Goal: Task Accomplishment & Management: Manage account settings

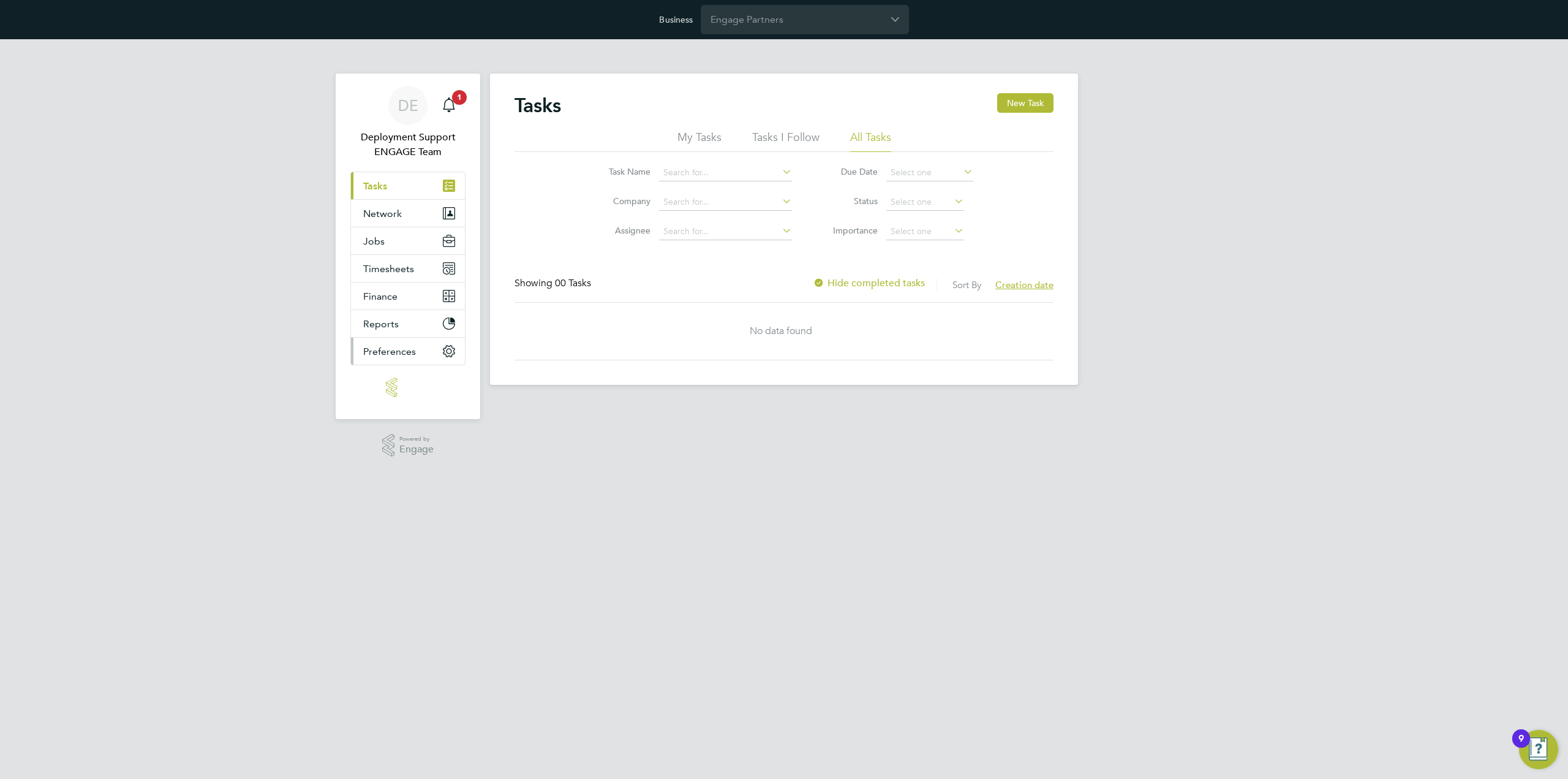
click at [414, 347] on span "Preferences" at bounding box center [390, 351] width 53 height 12
click at [424, 344] on button "Preferences" at bounding box center [408, 351] width 114 height 27
click at [407, 354] on span "Preferences" at bounding box center [390, 351] width 53 height 12
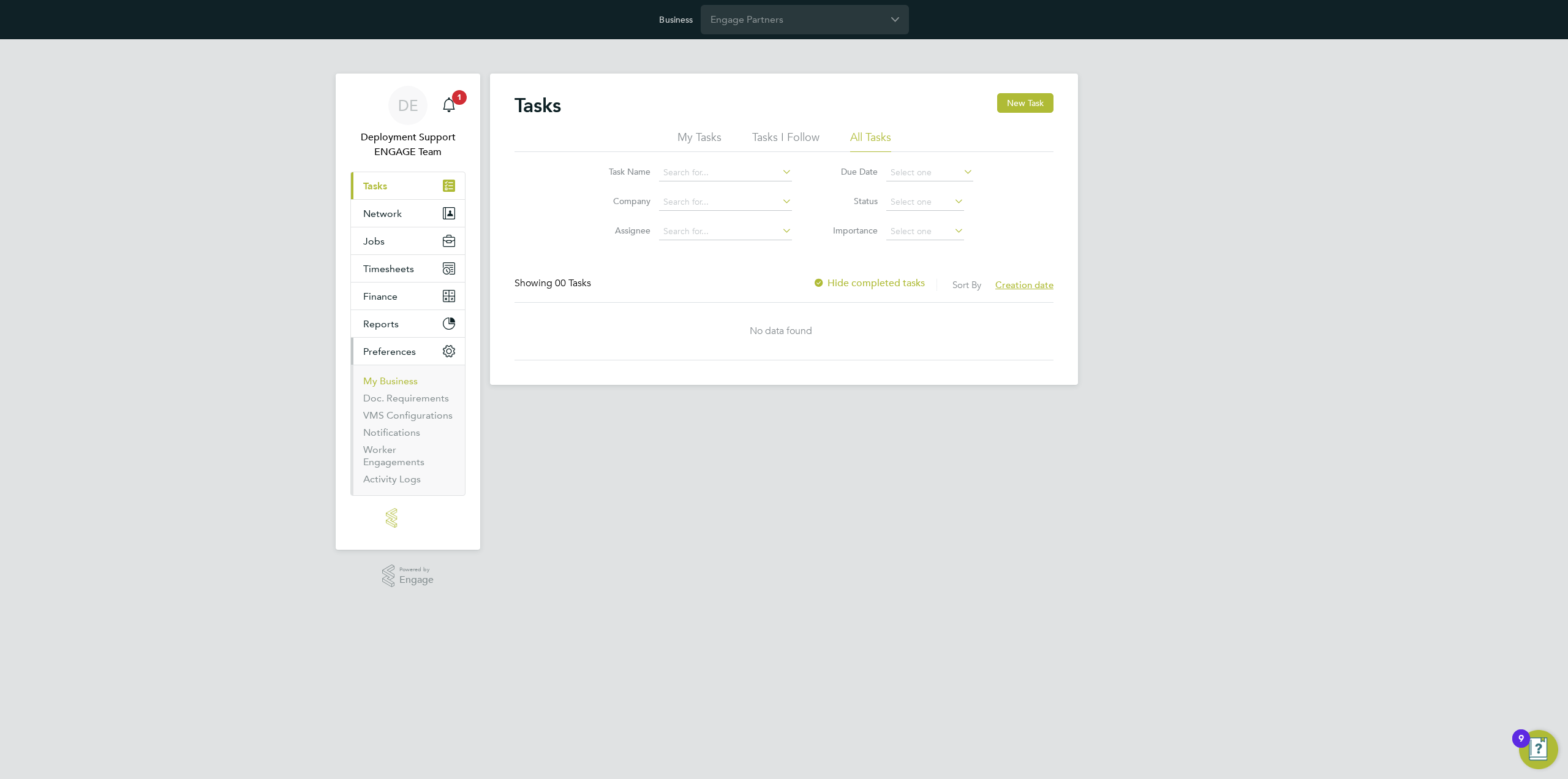
click at [411, 378] on link "My Business" at bounding box center [390, 381] width 55 height 12
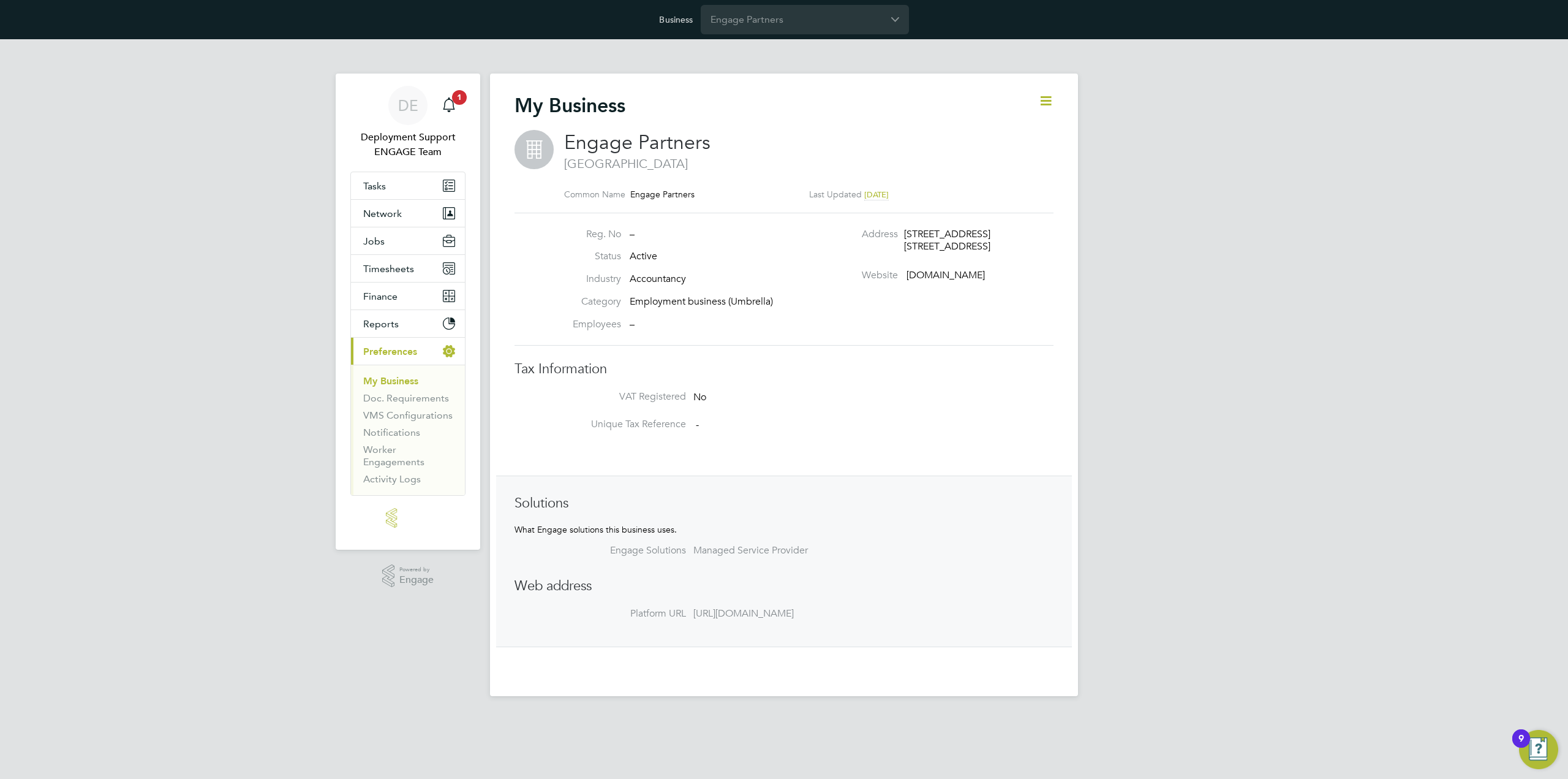
click at [1044, 101] on icon at bounding box center [1046, 101] width 15 height 15
click at [414, 399] on link "Doc. Requirements" at bounding box center [406, 398] width 86 height 12
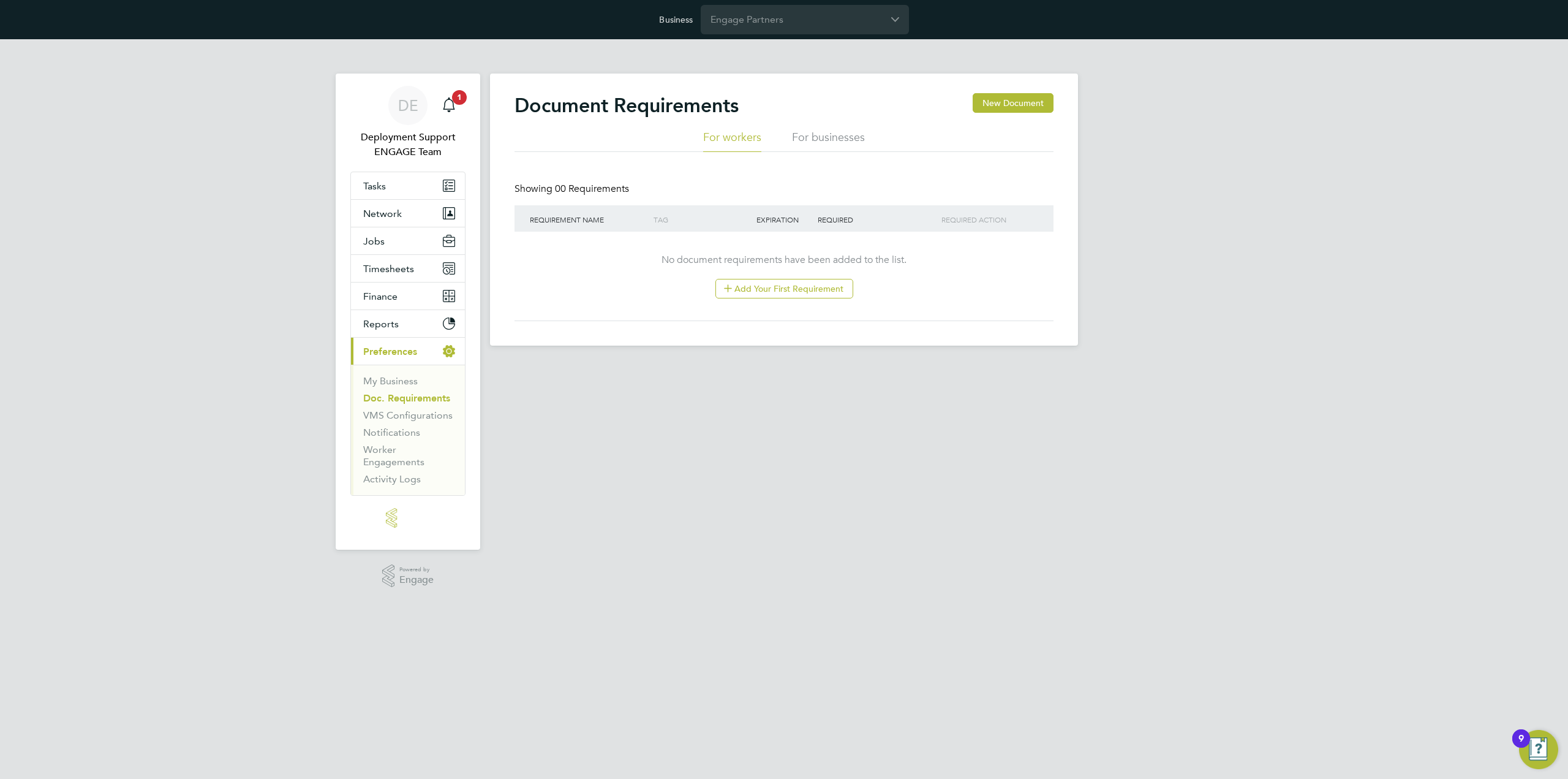
click at [414, 423] on li "VMS Configurations" at bounding box center [409, 418] width 92 height 17
click at [423, 417] on link "VMS Configurations" at bounding box center [408, 416] width 89 height 12
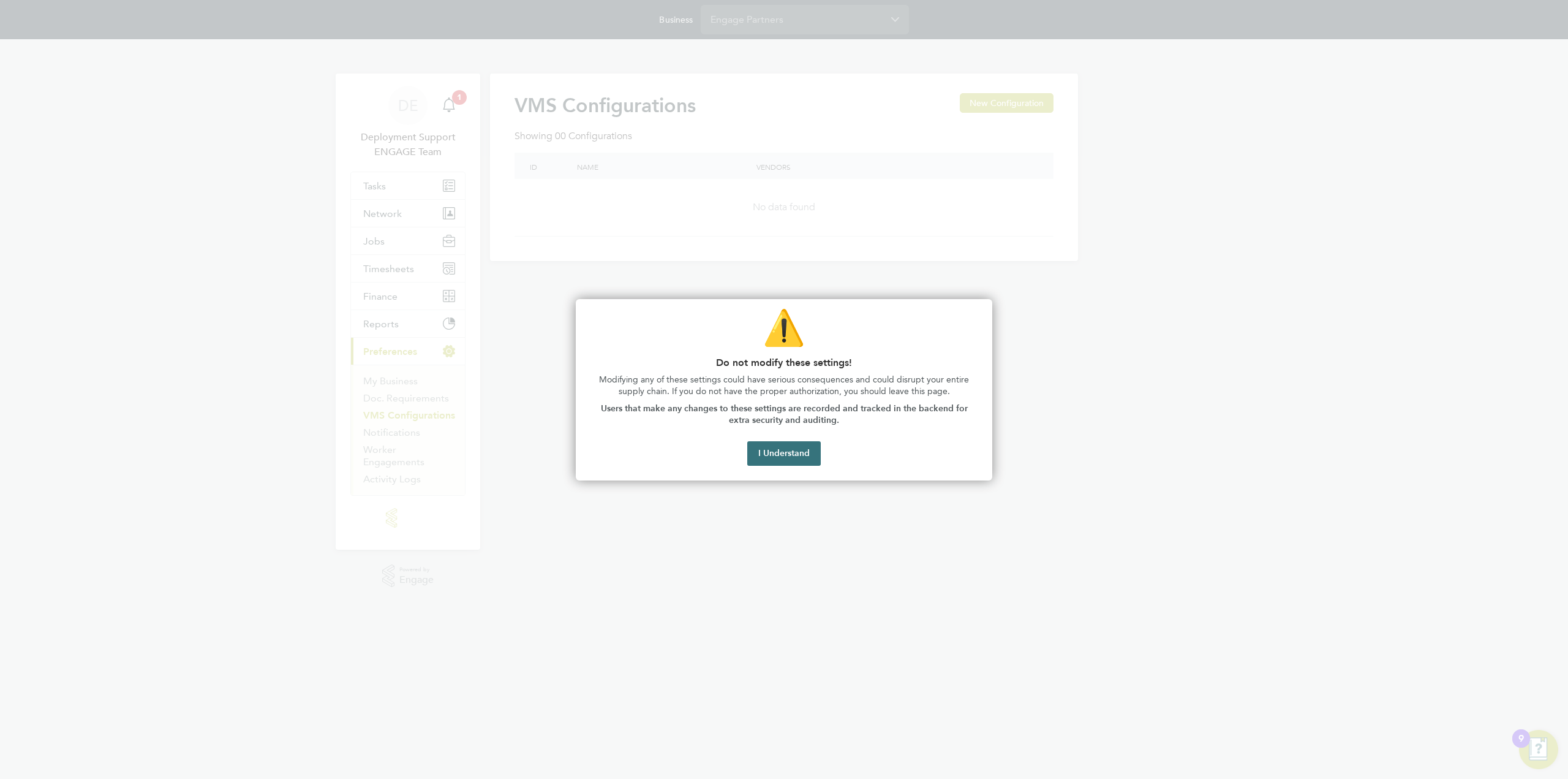
click at [771, 455] on button "I Understand" at bounding box center [784, 453] width 74 height 24
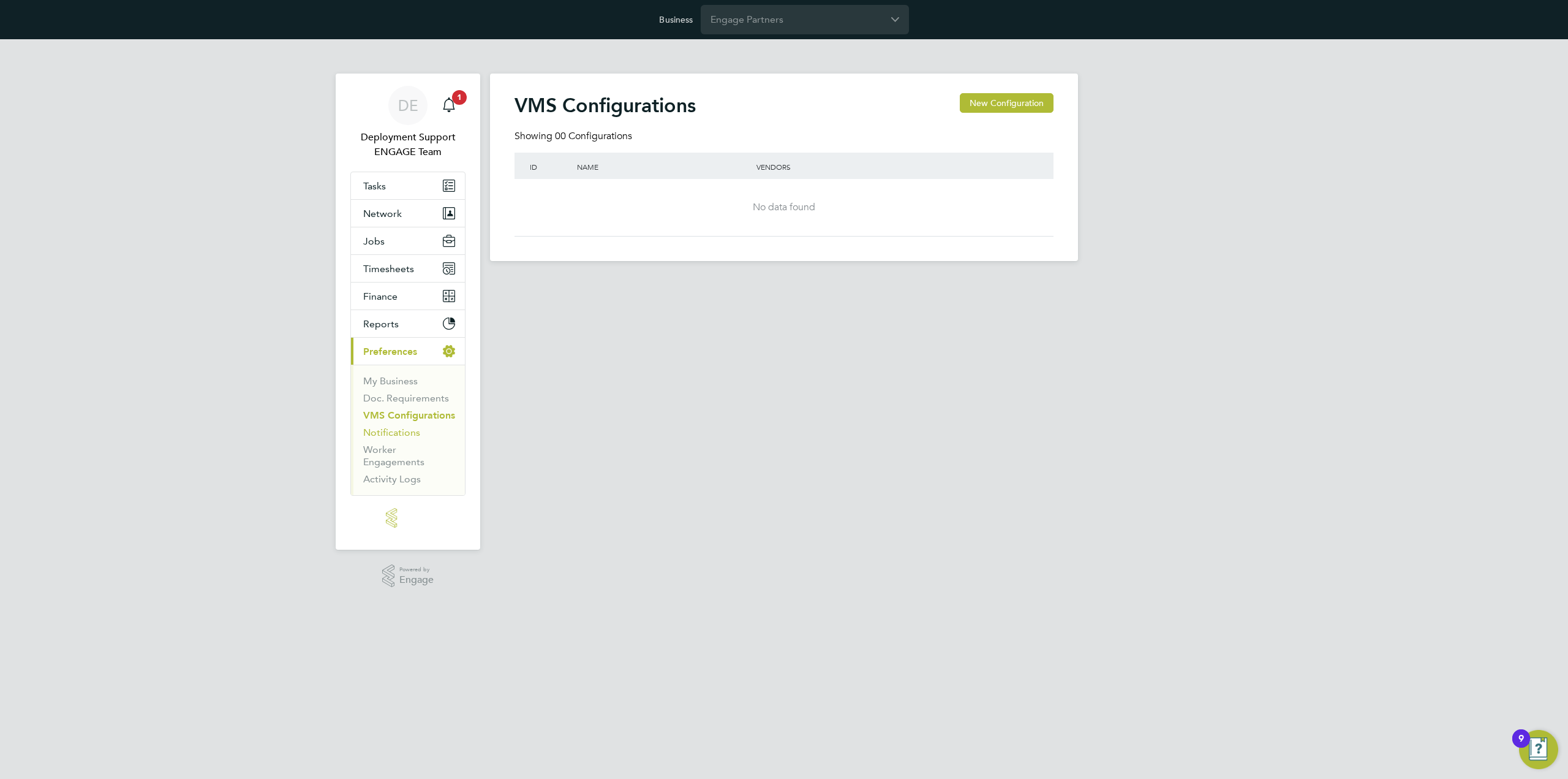
click at [392, 436] on link "Notifications" at bounding box center [392, 432] width 57 height 12
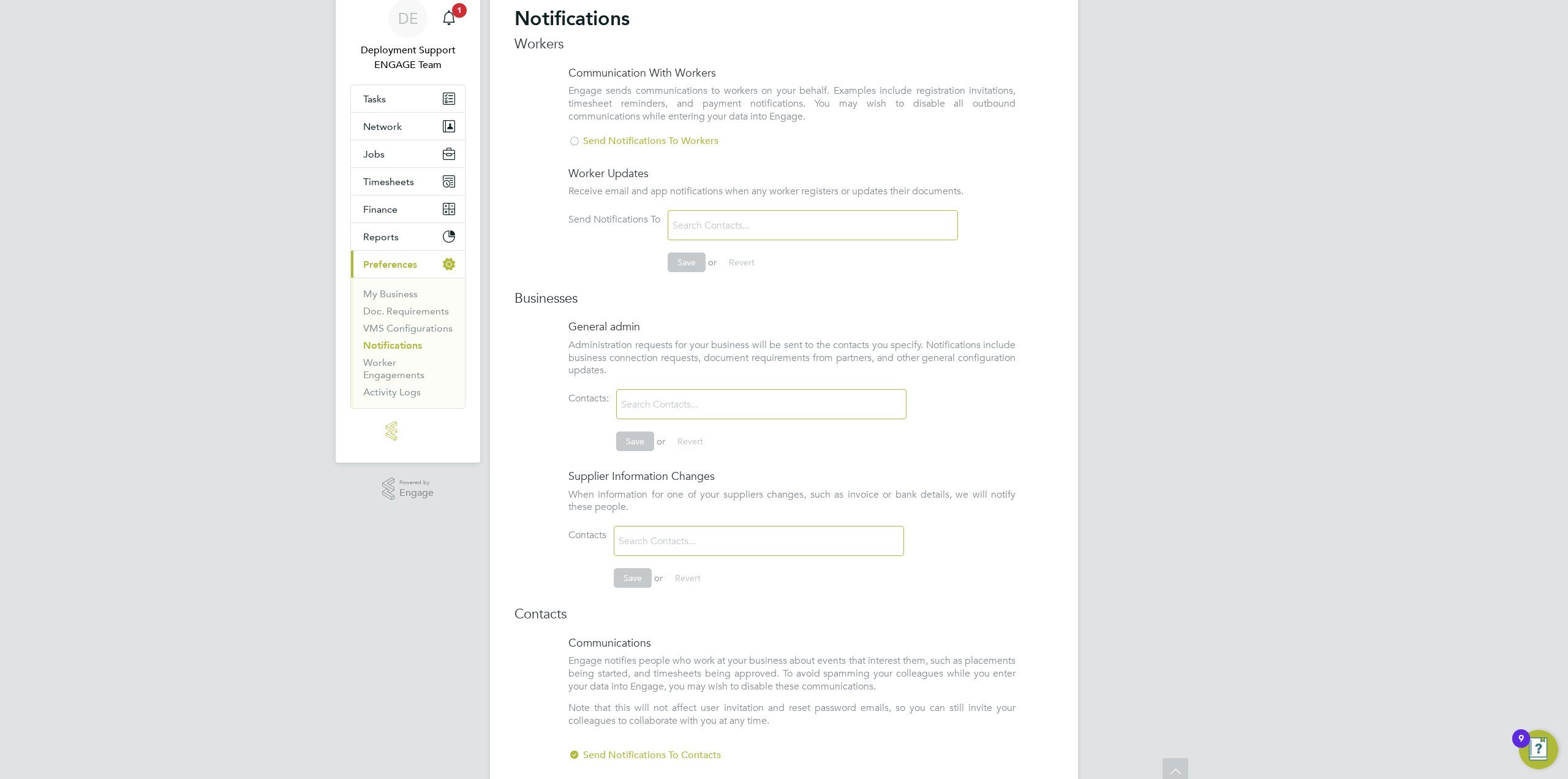
scroll to position [68, 0]
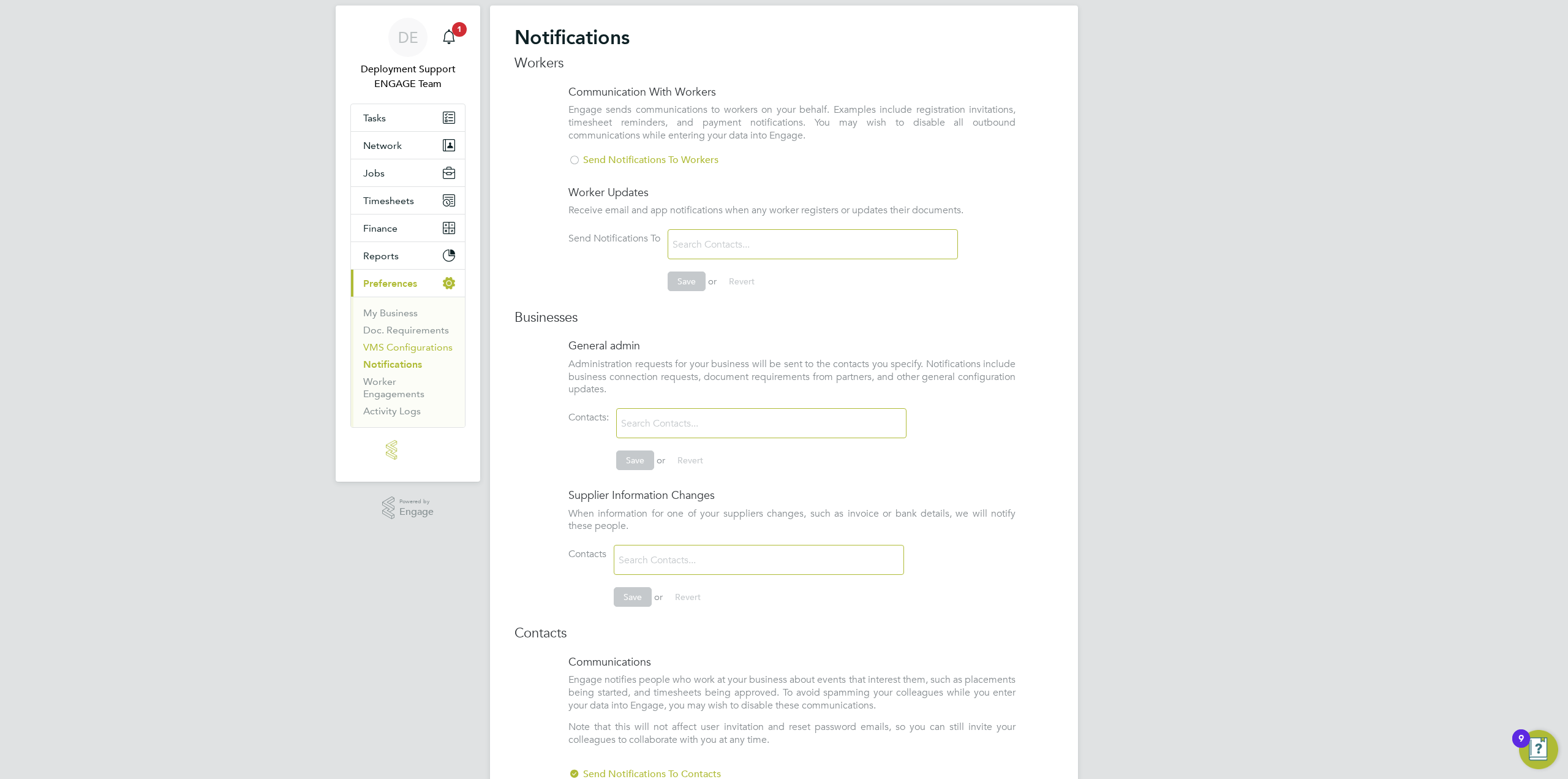
click at [419, 346] on link "VMS Configurations" at bounding box center [408, 347] width 89 height 12
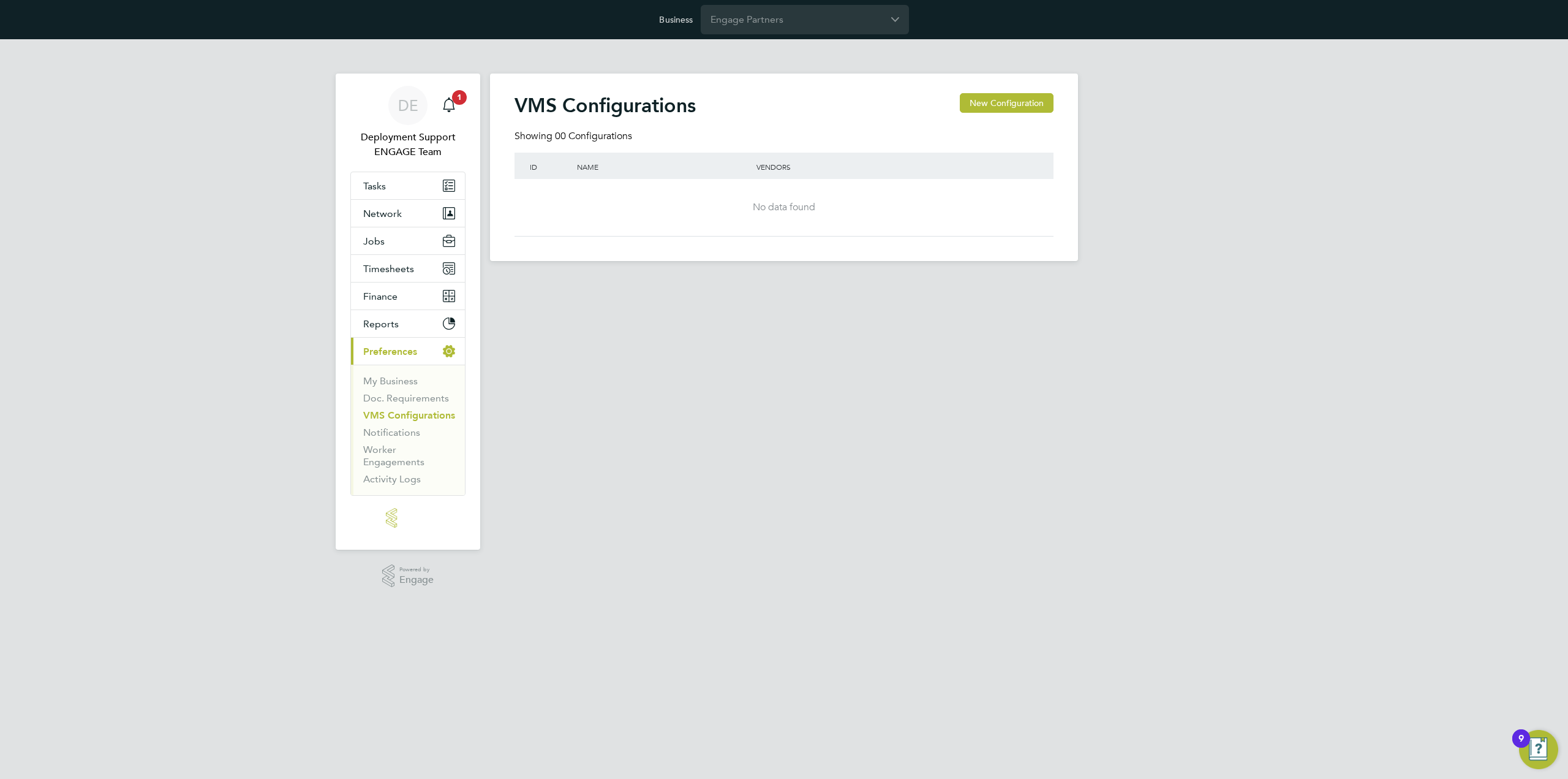
click at [409, 390] on li "My Business" at bounding box center [409, 383] width 92 height 17
click at [411, 397] on link "Doc. Requirements" at bounding box center [406, 398] width 86 height 12
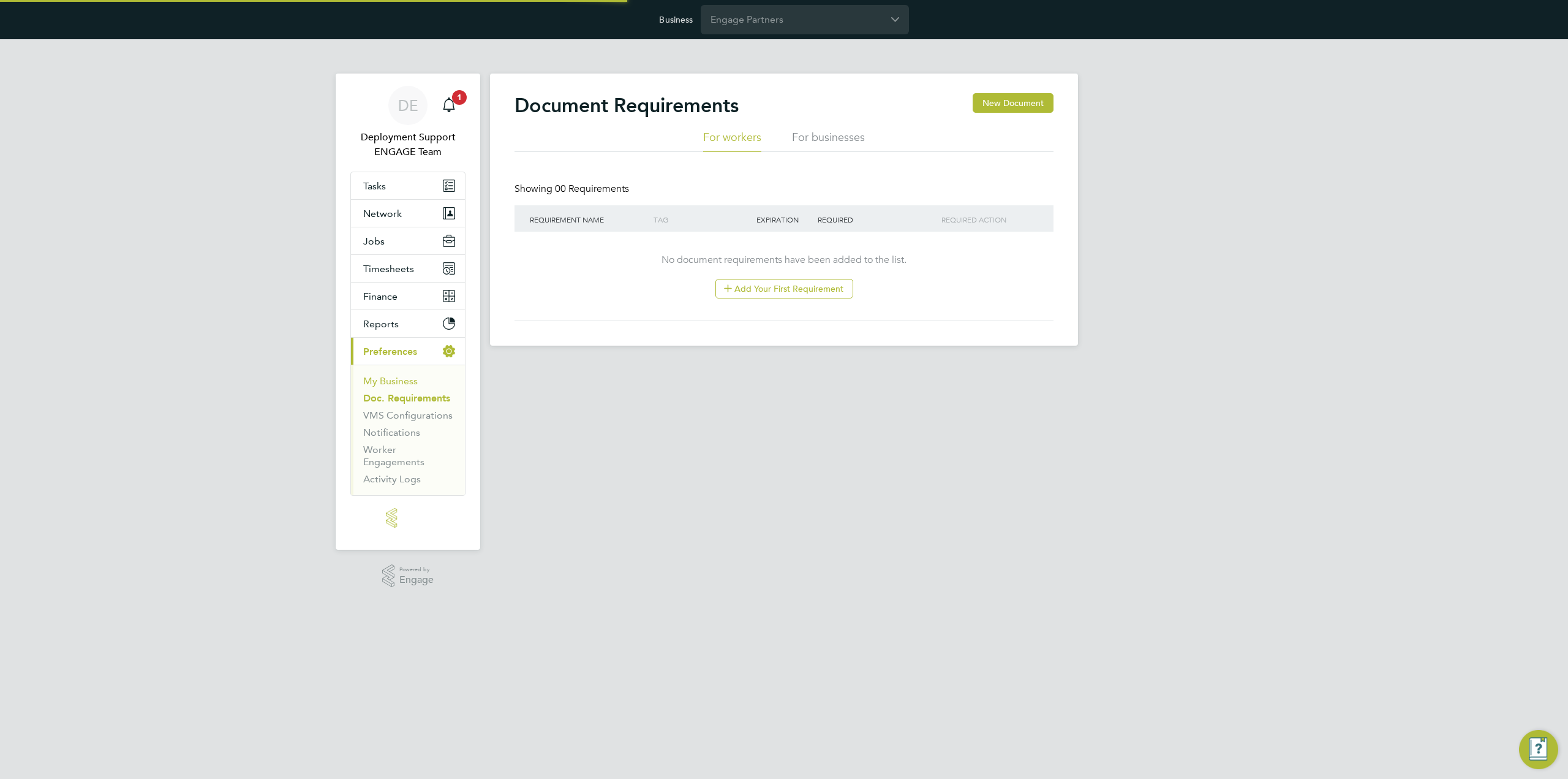
click at [399, 381] on link "My Business" at bounding box center [390, 381] width 55 height 12
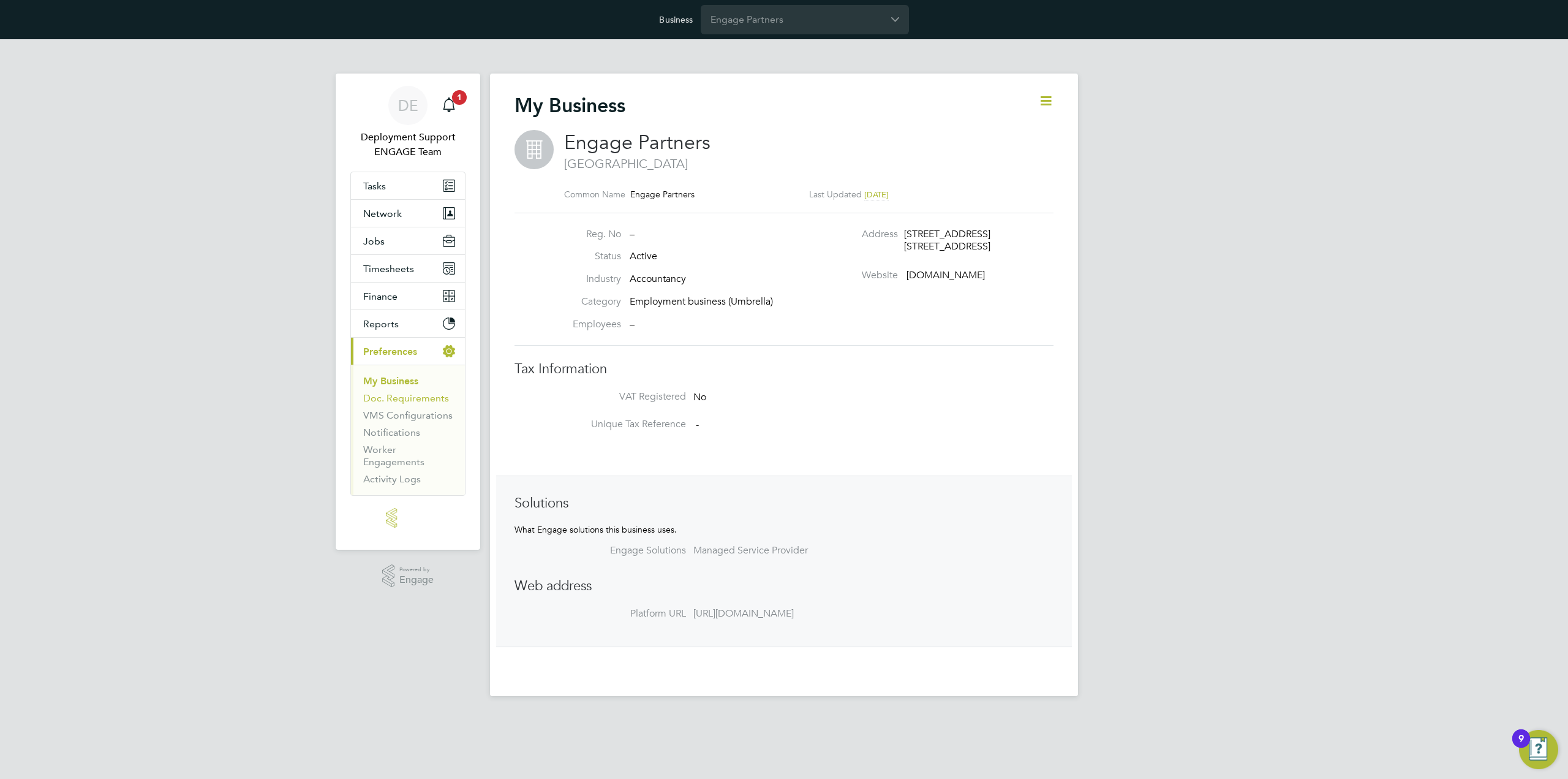
click at [402, 394] on link "Doc. Requirements" at bounding box center [406, 398] width 86 height 12
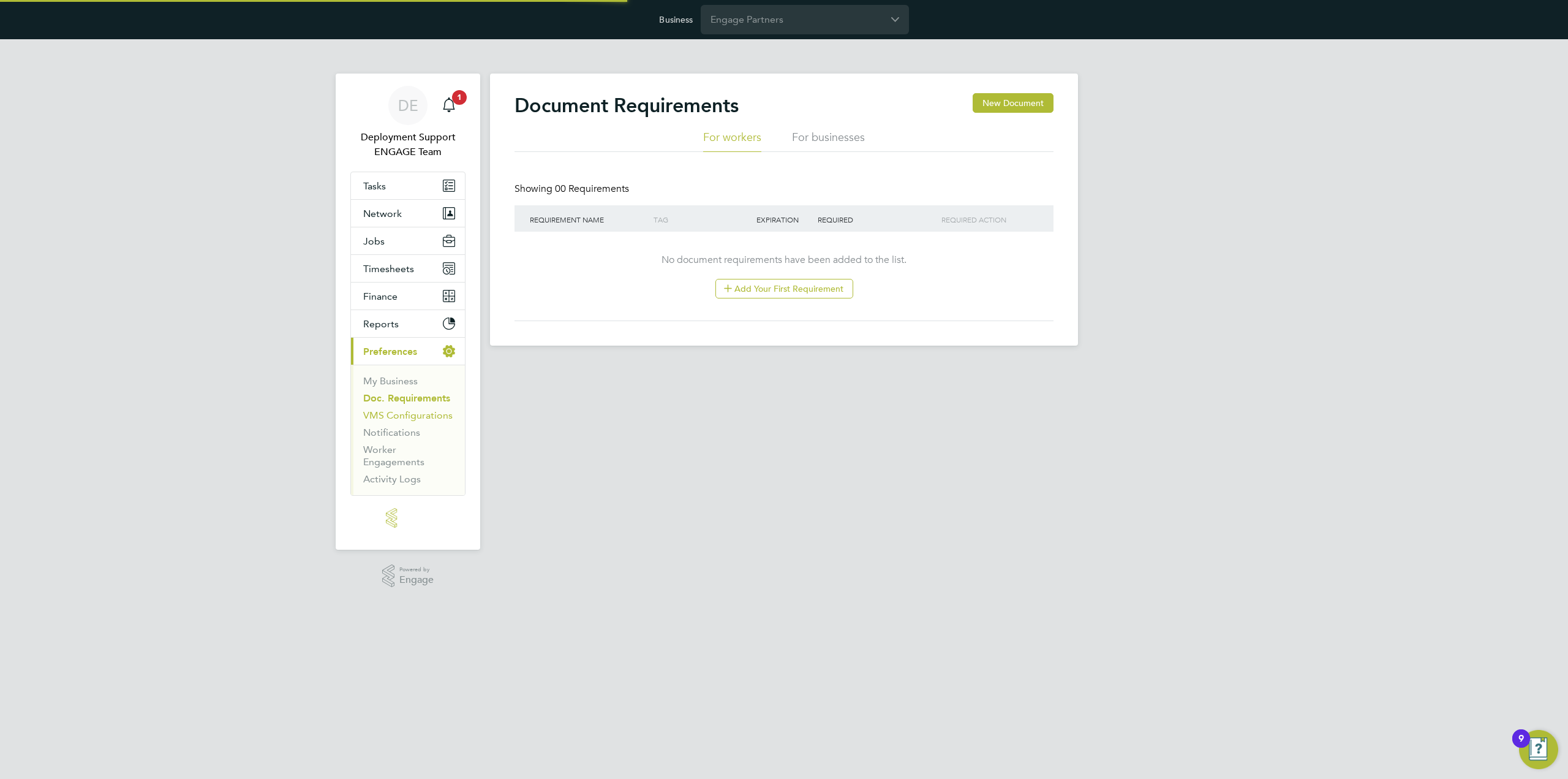
click at [407, 413] on link "VMS Configurations" at bounding box center [408, 416] width 89 height 12
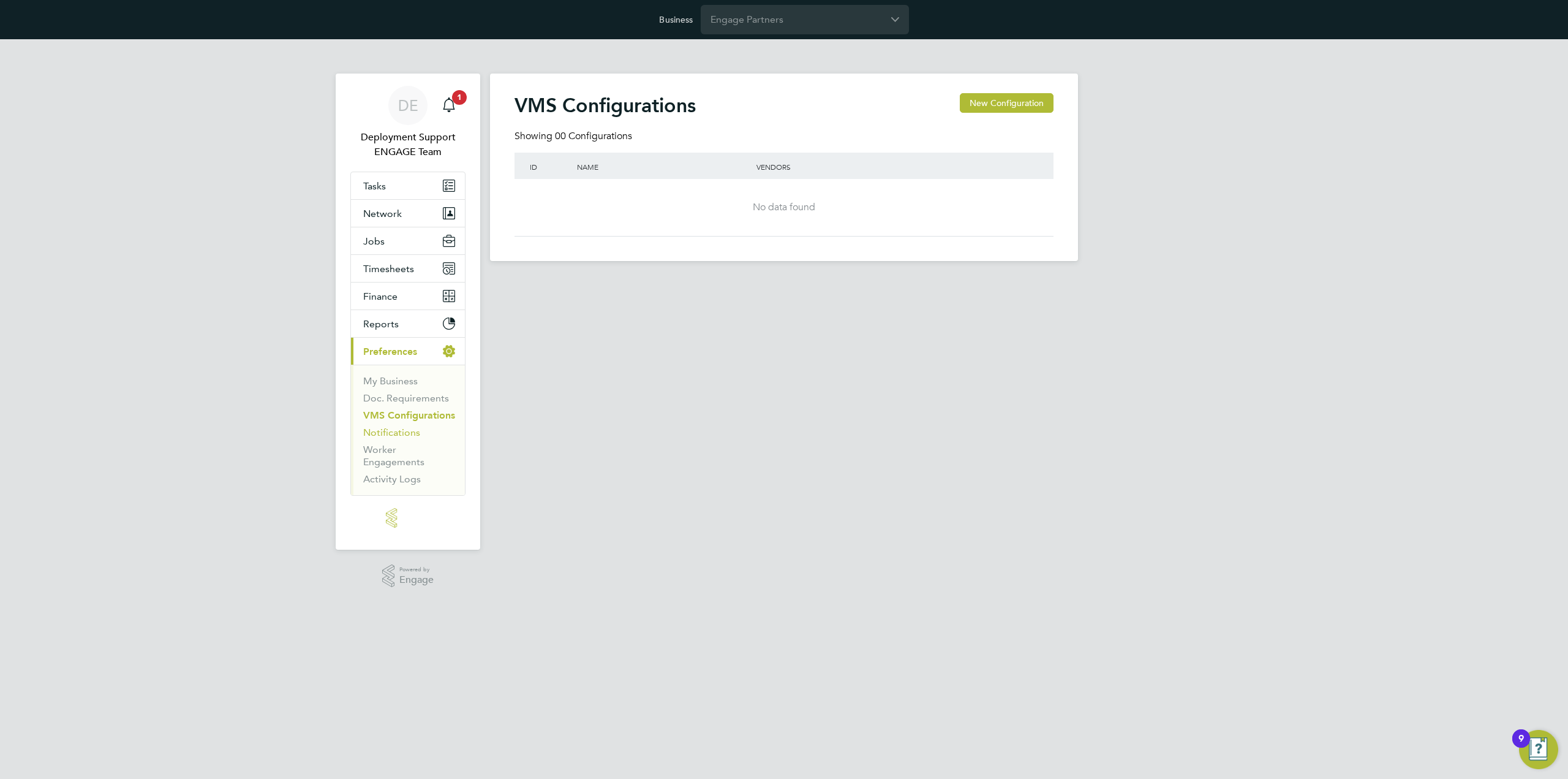
click at [405, 430] on link "Notifications" at bounding box center [392, 432] width 57 height 12
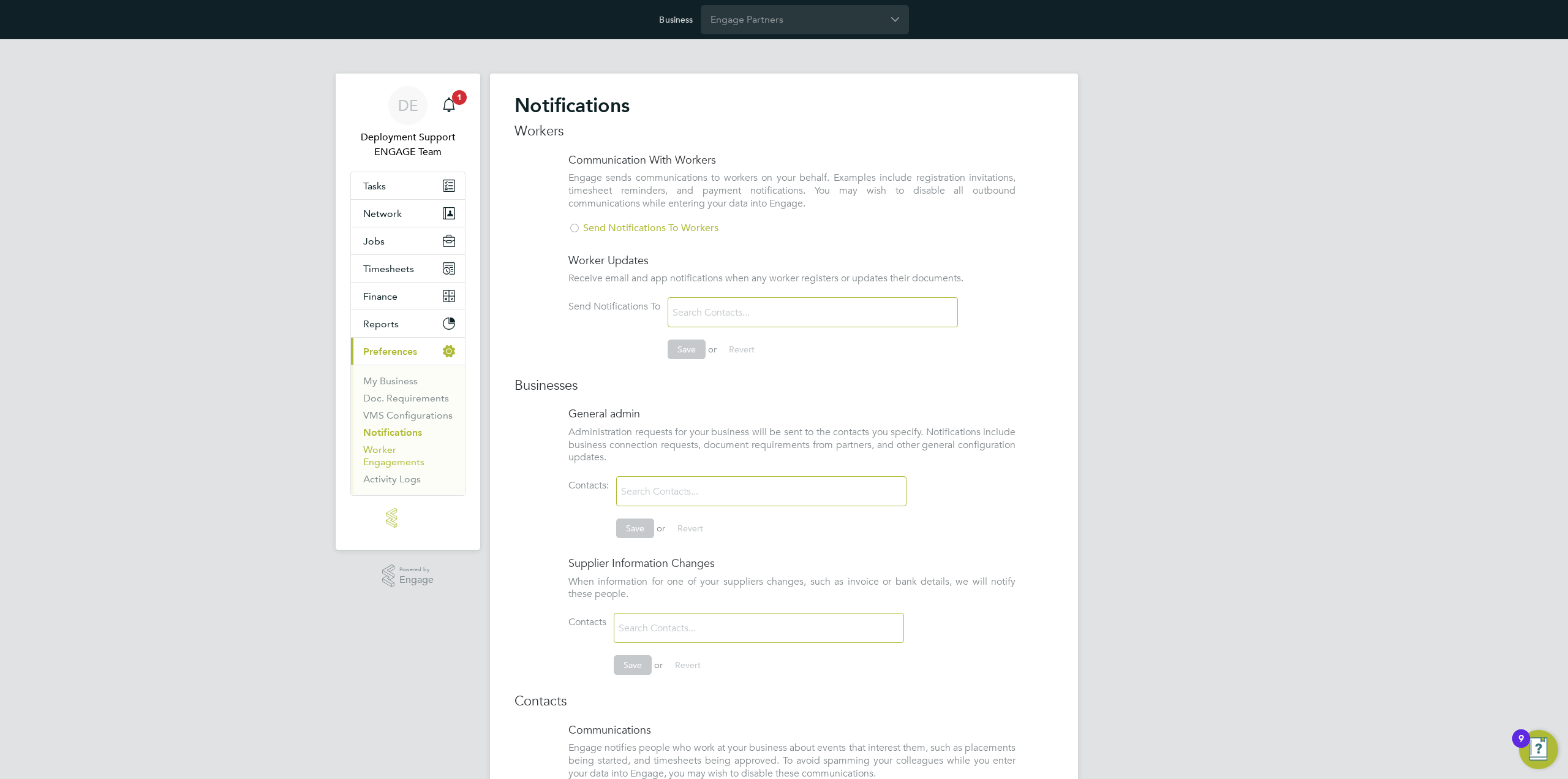
click at [381, 455] on link "Worker Engagements" at bounding box center [393, 455] width 61 height 24
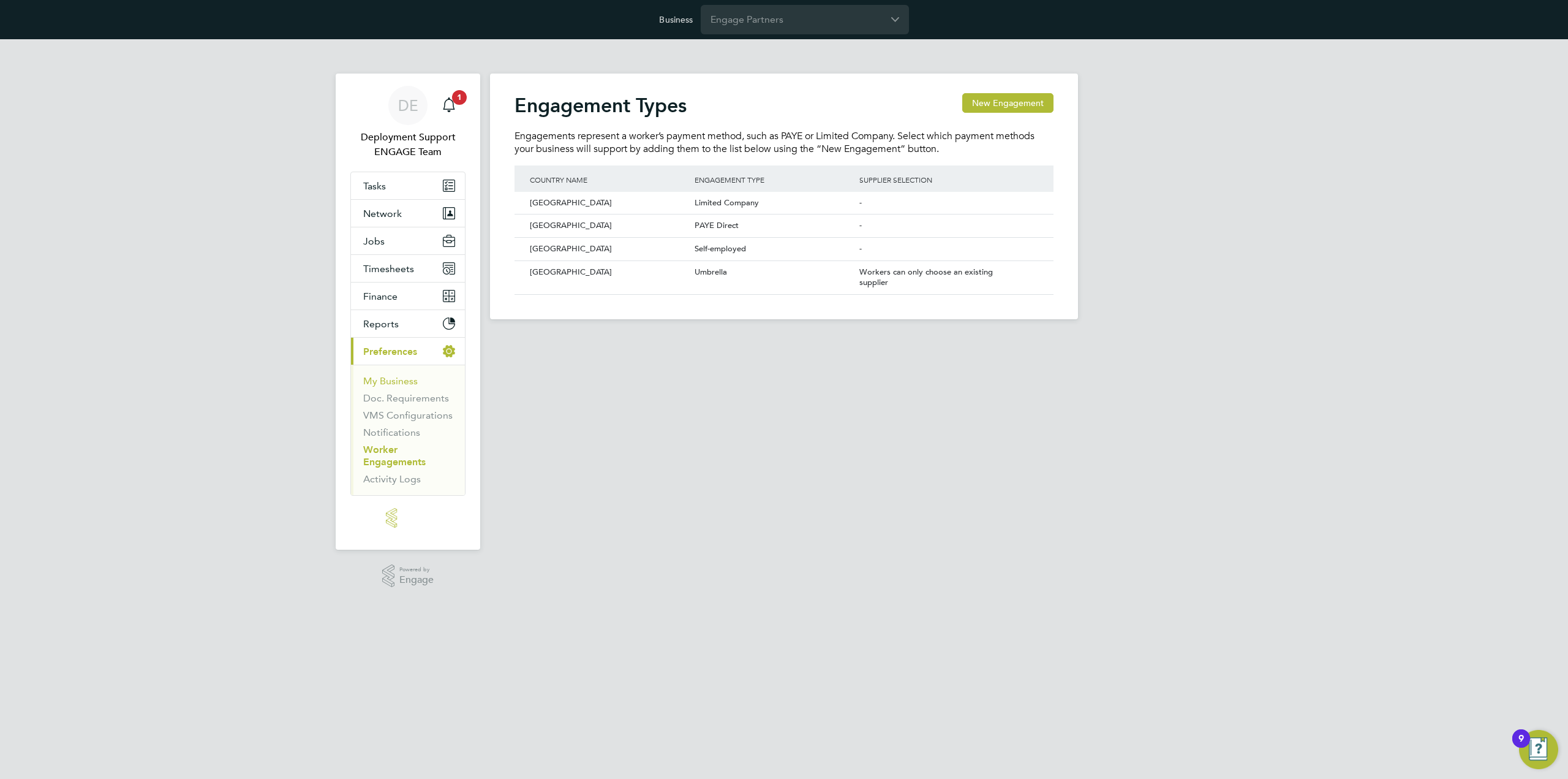
click at [400, 382] on link "My Business" at bounding box center [390, 381] width 55 height 12
